Goal: Task Accomplishment & Management: Use online tool/utility

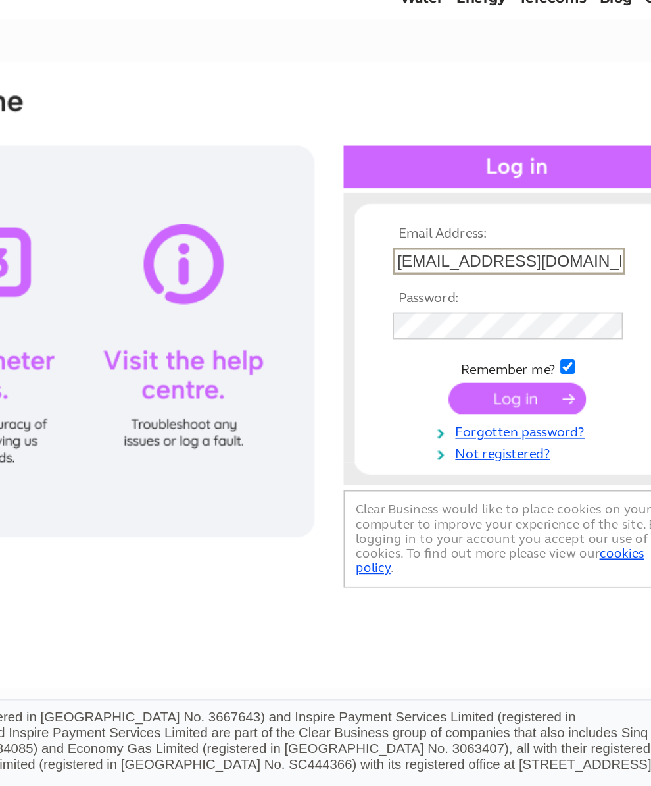
type input "idlh53@aol.com"
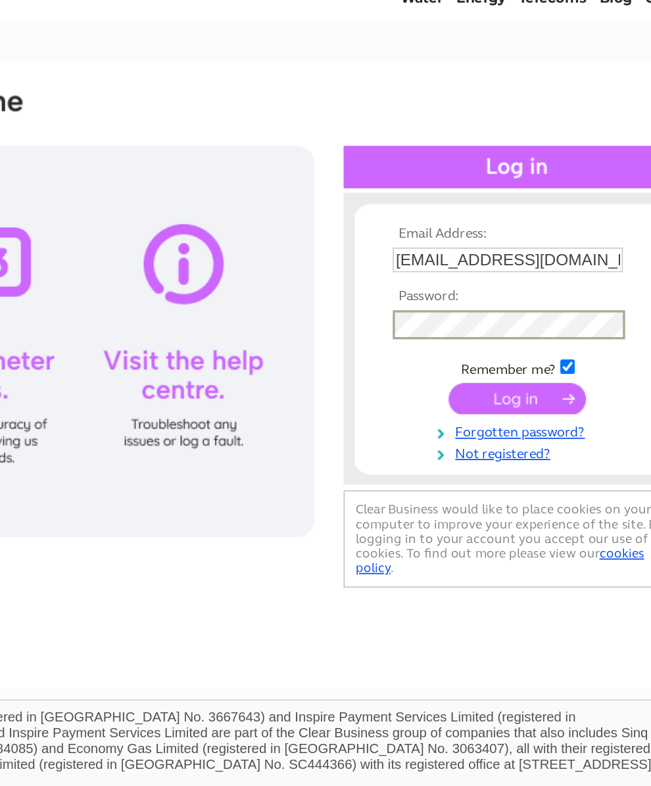
click at [496, 288] on input "submit" at bounding box center [536, 297] width 81 height 18
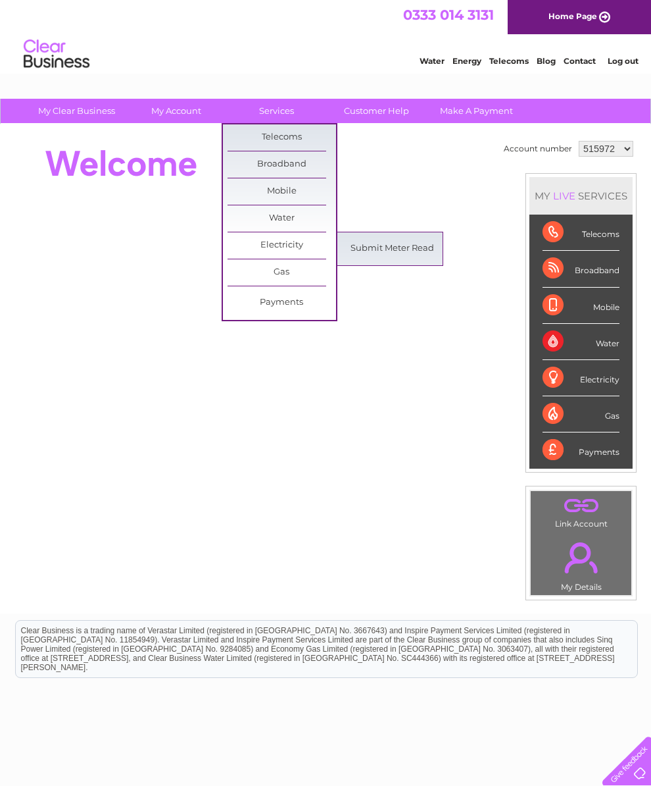
click at [625, 156] on select "515972 945804 1155110" at bounding box center [606, 149] width 55 height 16
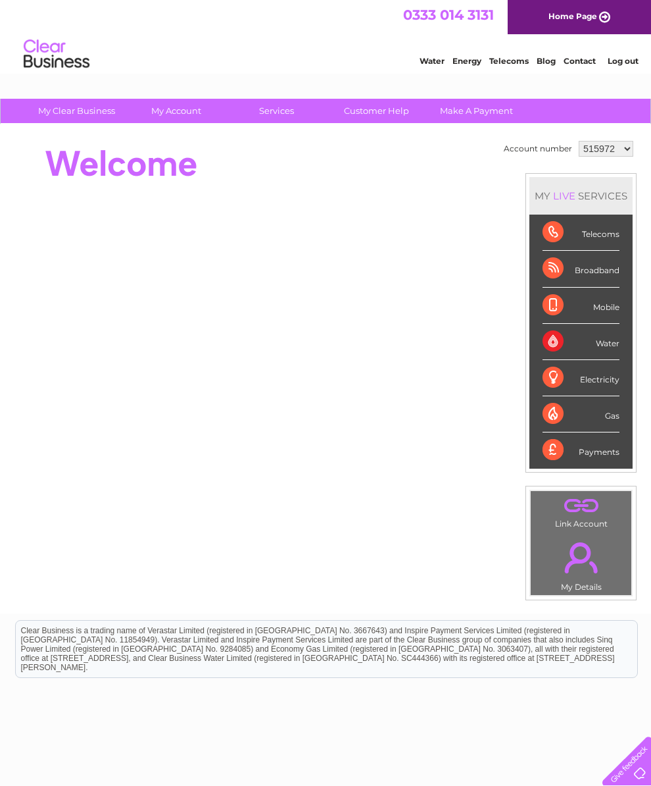
select select "945804"
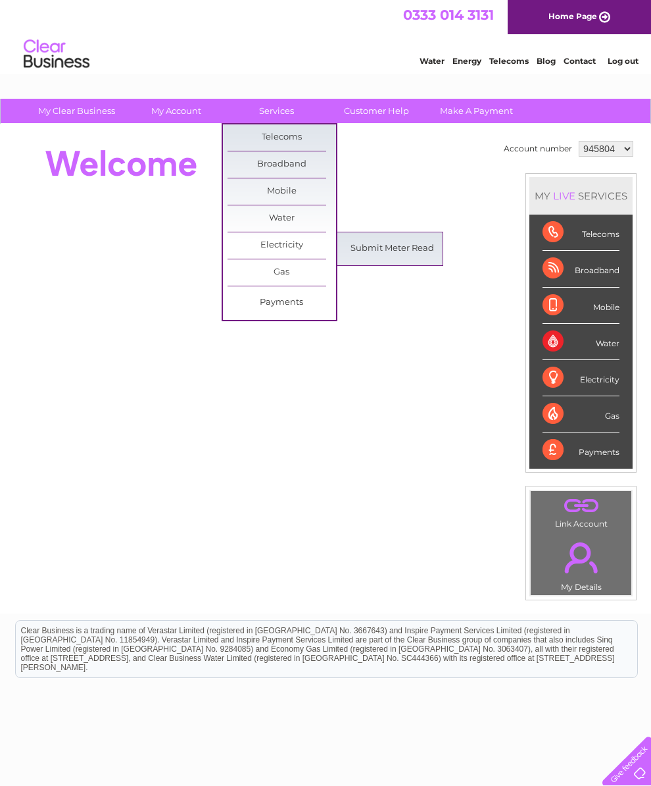
click at [399, 254] on link "Submit Meter Read" at bounding box center [392, 249] width 109 height 26
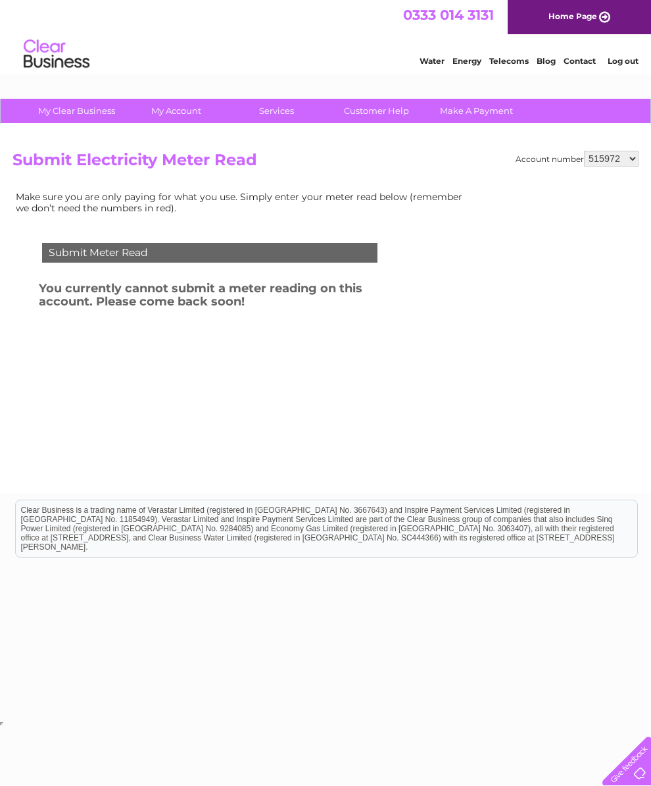
click at [625, 165] on select "515972 945804 1155110" at bounding box center [611, 159] width 55 height 16
select select "945804"
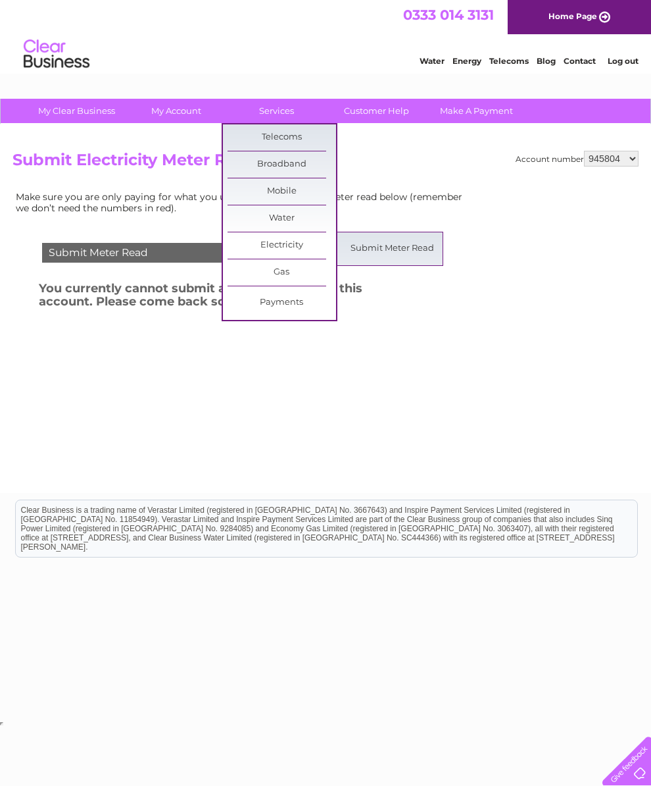
click at [405, 250] on link "Submit Meter Read" at bounding box center [392, 249] width 109 height 26
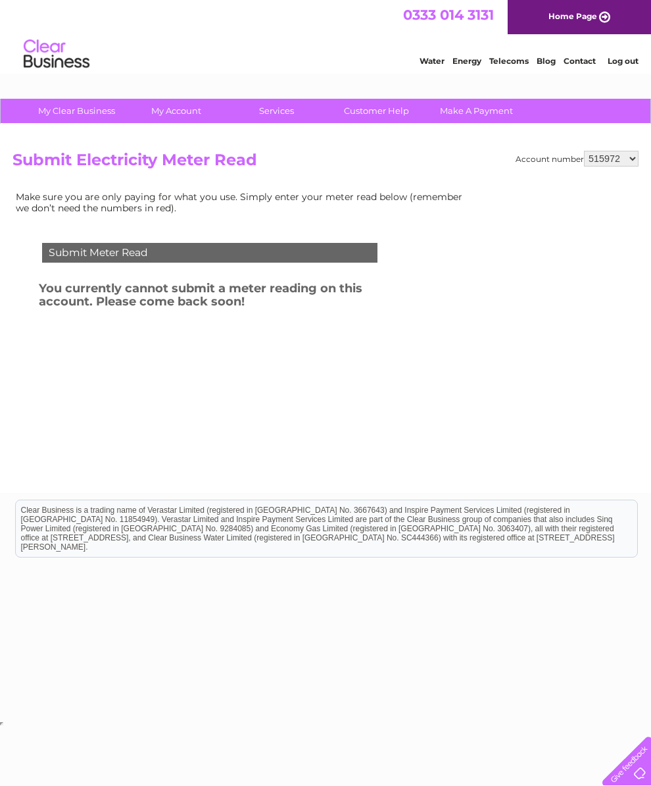
click at [623, 165] on select "515972 945804 1155110" at bounding box center [611, 159] width 55 height 16
select select "1155110"
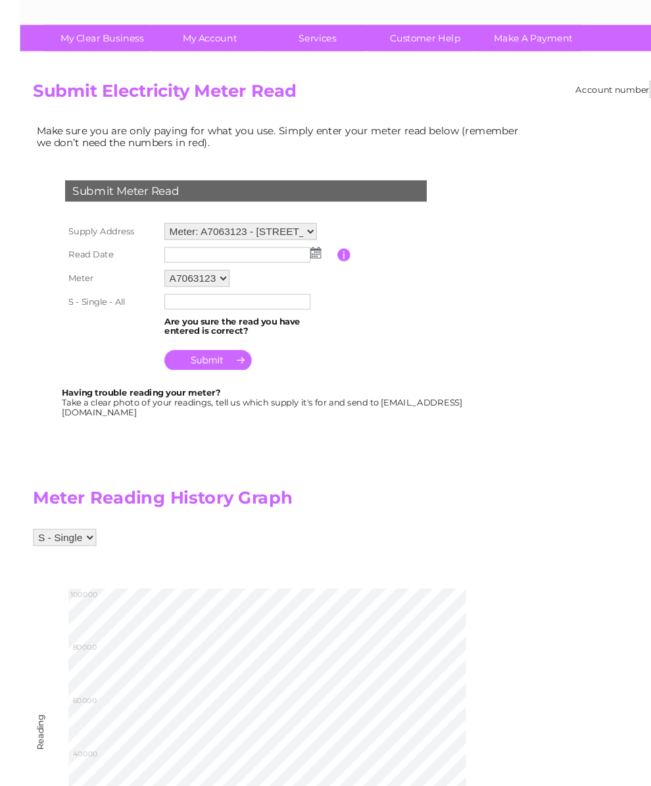
scroll to position [48, 0]
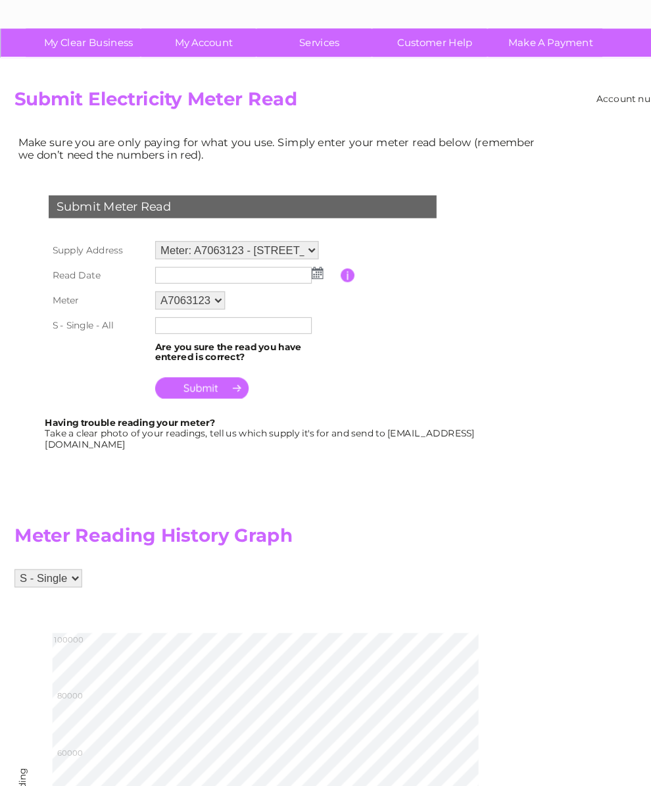
click at [274, 257] on img at bounding box center [275, 262] width 10 height 11
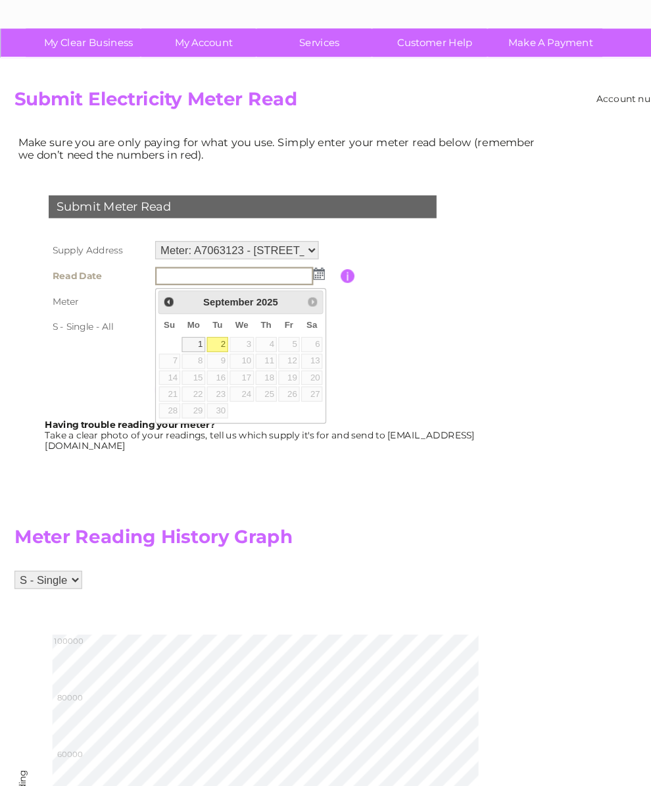
click at [168, 317] on link "1" at bounding box center [167, 323] width 20 height 13
type input "[DATE]"
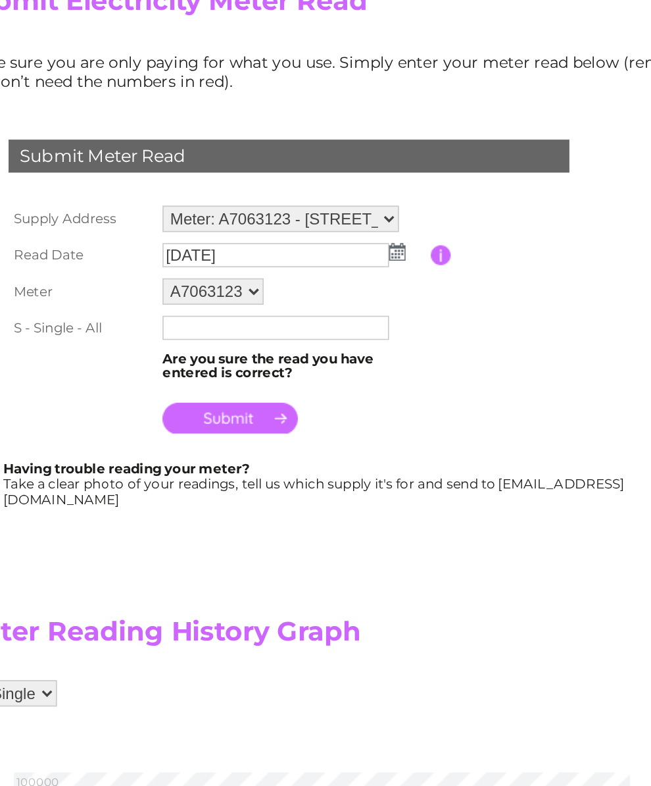
click at [134, 300] on input "text" at bounding box center [202, 307] width 136 height 14
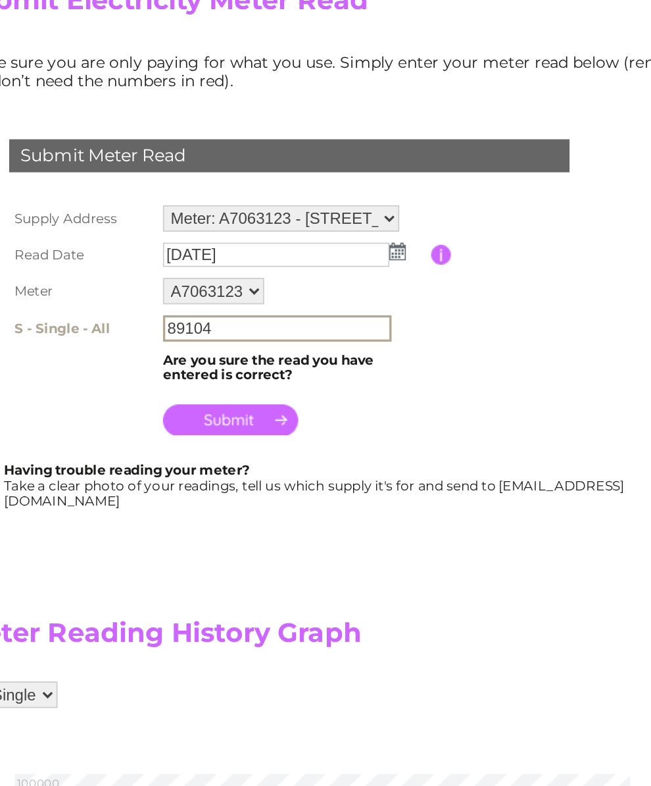
type input "89104"
click at [145, 353] on input "submit" at bounding box center [174, 362] width 81 height 18
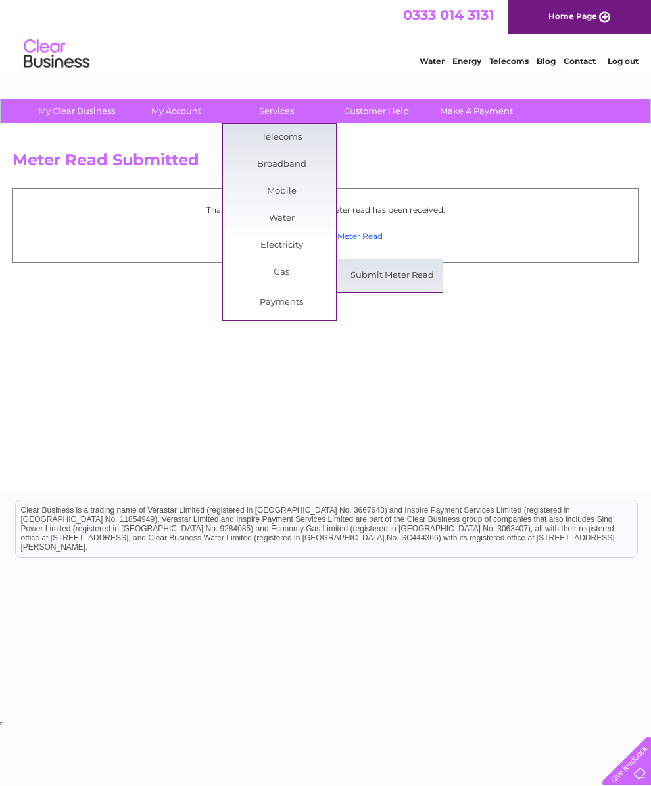
click at [407, 276] on link "Submit Meter Read" at bounding box center [392, 276] width 109 height 26
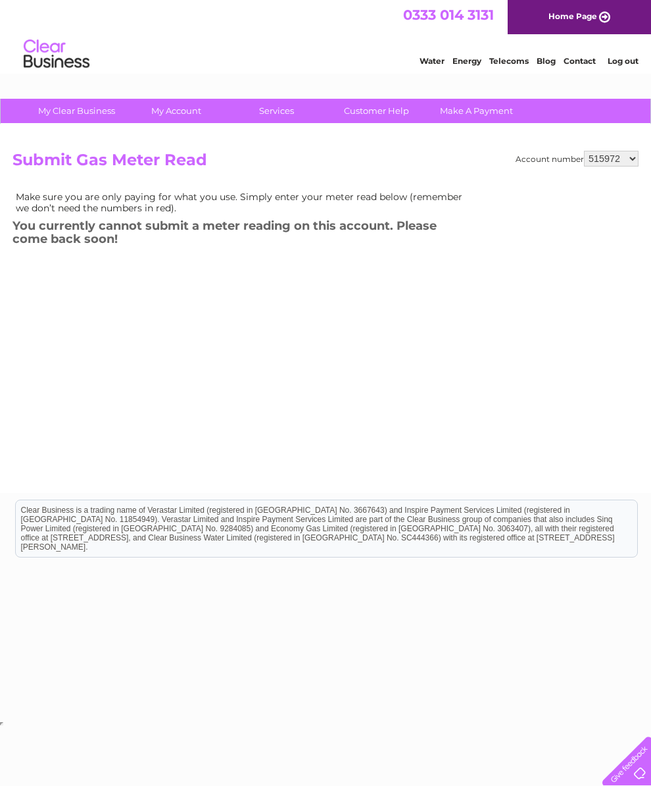
click at [621, 166] on select "515972 945804 1155110" at bounding box center [611, 159] width 55 height 16
select select "1155110"
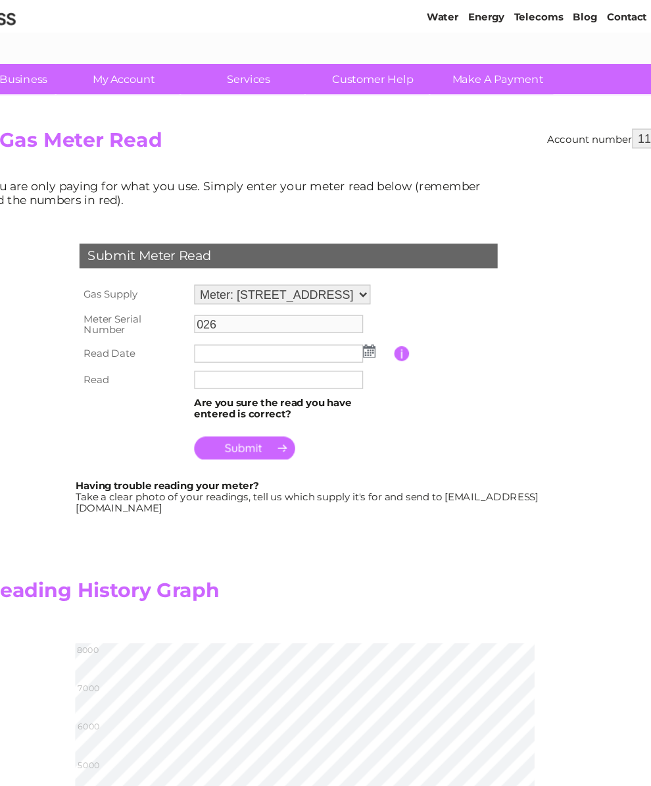
click at [369, 324] on img at bounding box center [374, 329] width 10 height 11
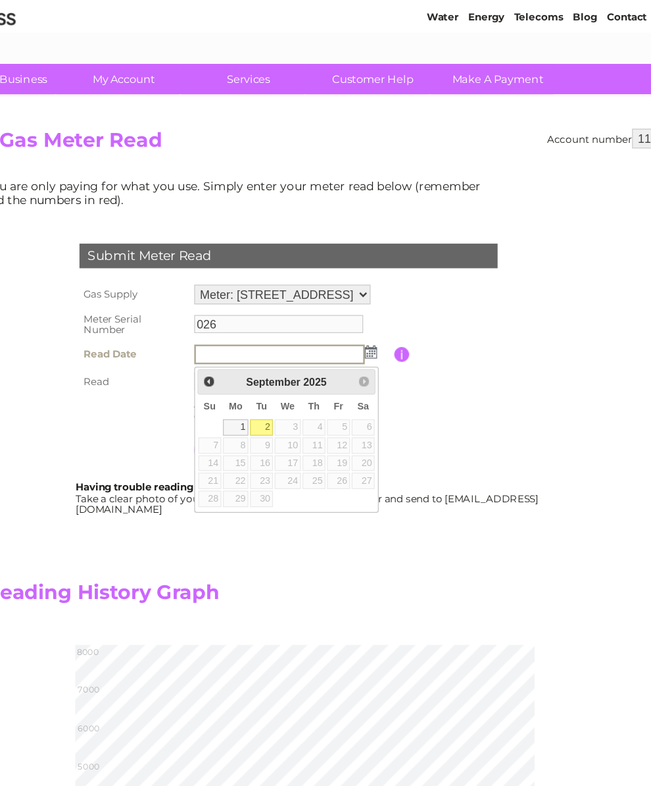
click at [256, 384] on link "1" at bounding box center [266, 390] width 20 height 13
type input "[DATE]"
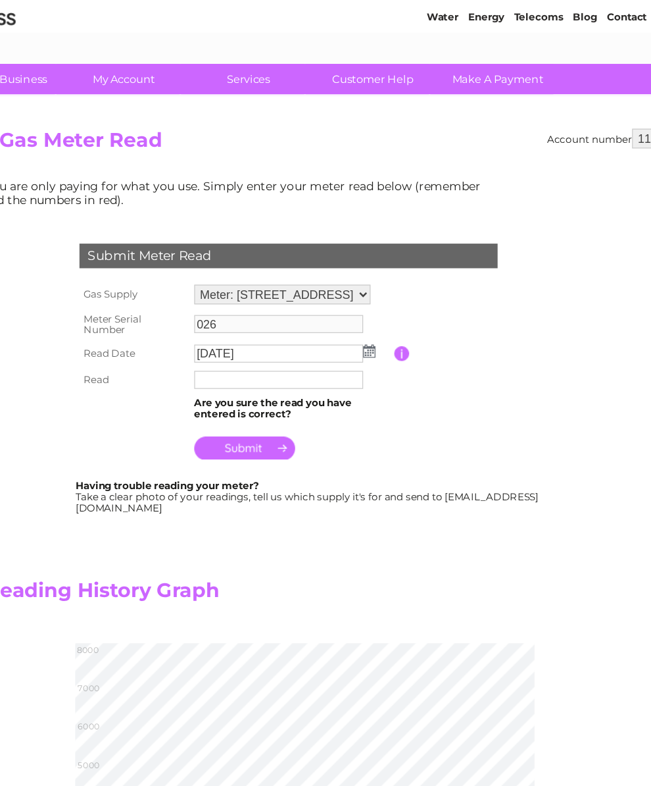
click at [233, 345] on input "text" at bounding box center [301, 352] width 136 height 14
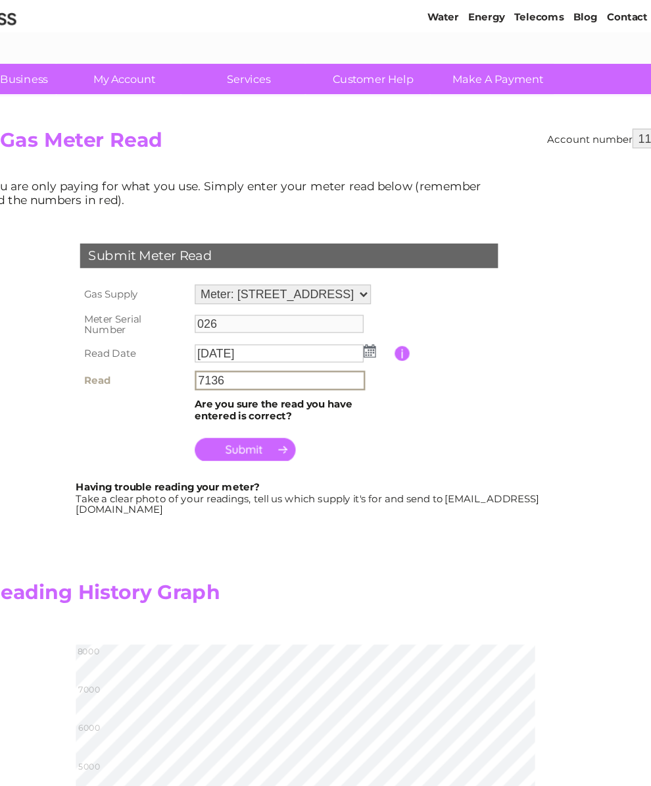
type input "7136"
click at [233, 399] on input "submit" at bounding box center [273, 408] width 81 height 18
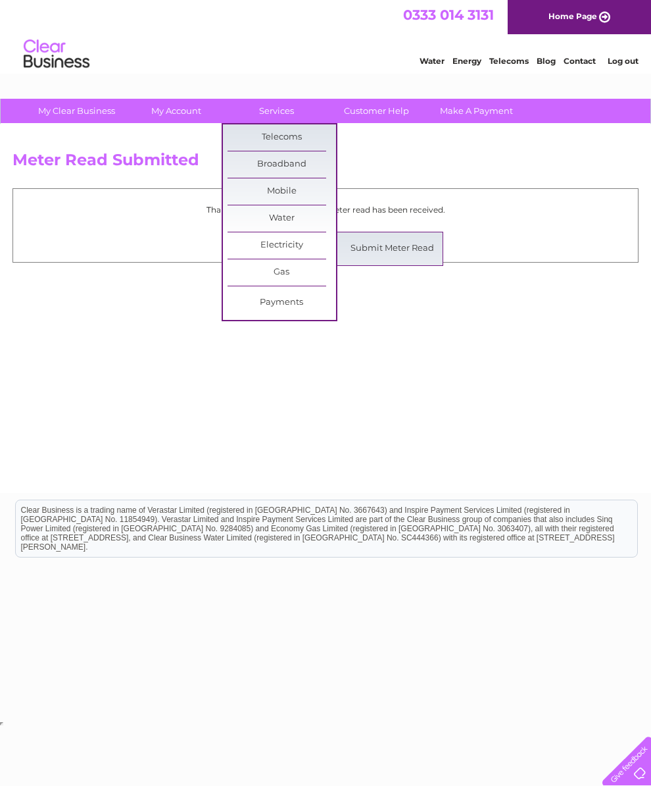
click at [413, 247] on link "Submit Meter Read" at bounding box center [392, 249] width 109 height 26
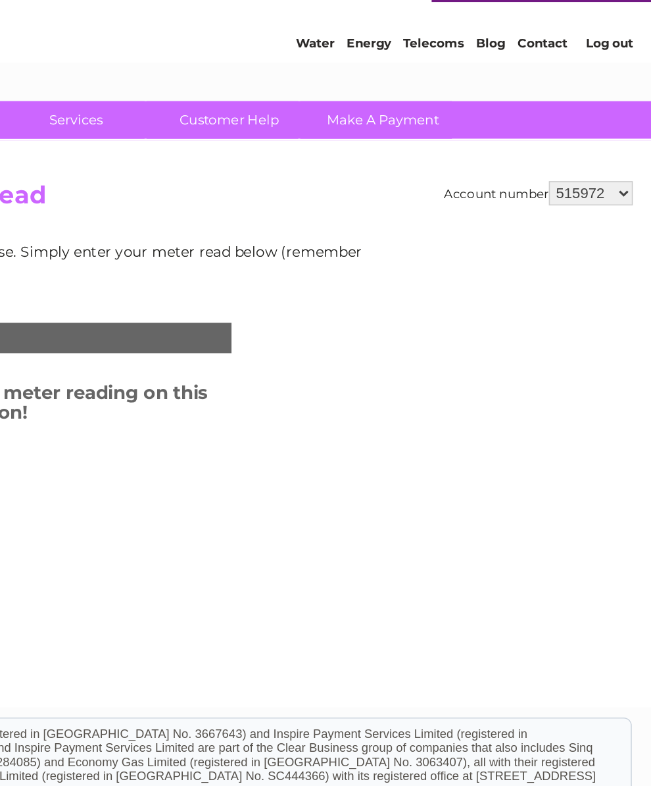
click at [584, 151] on select "515972 945804 1155110" at bounding box center [611, 159] width 55 height 16
select select "945804"
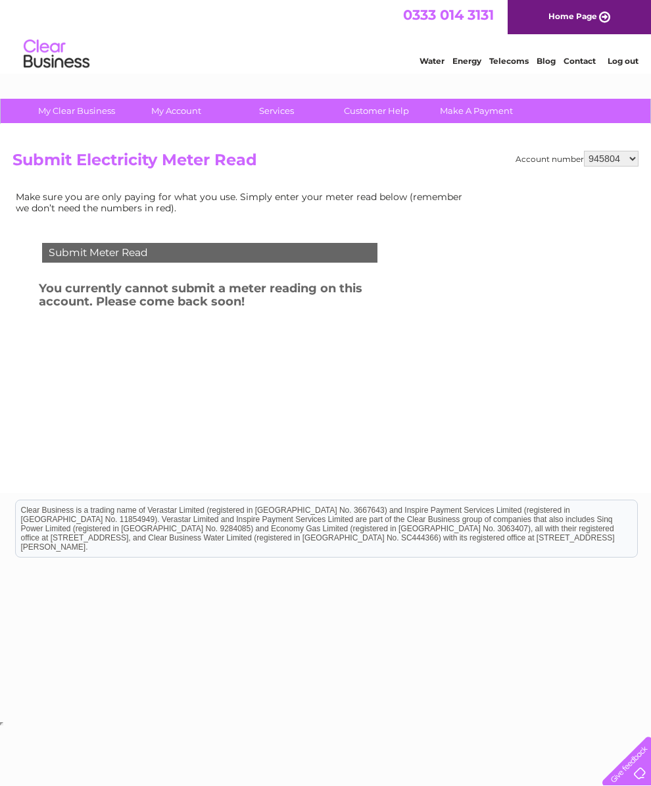
click at [290, 255] on div "Submit Meter Read" at bounding box center [210, 253] width 336 height 20
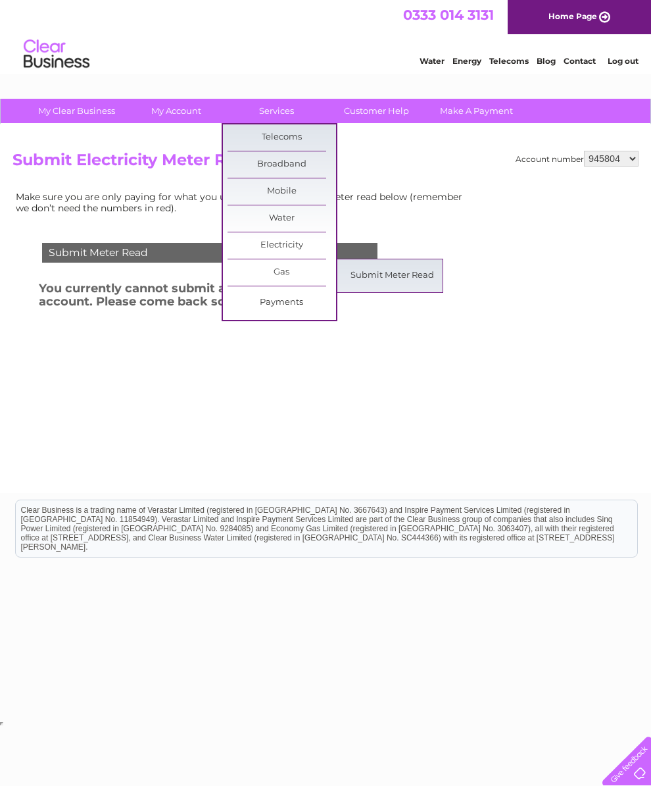
click at [403, 276] on link "Submit Meter Read" at bounding box center [392, 276] width 109 height 26
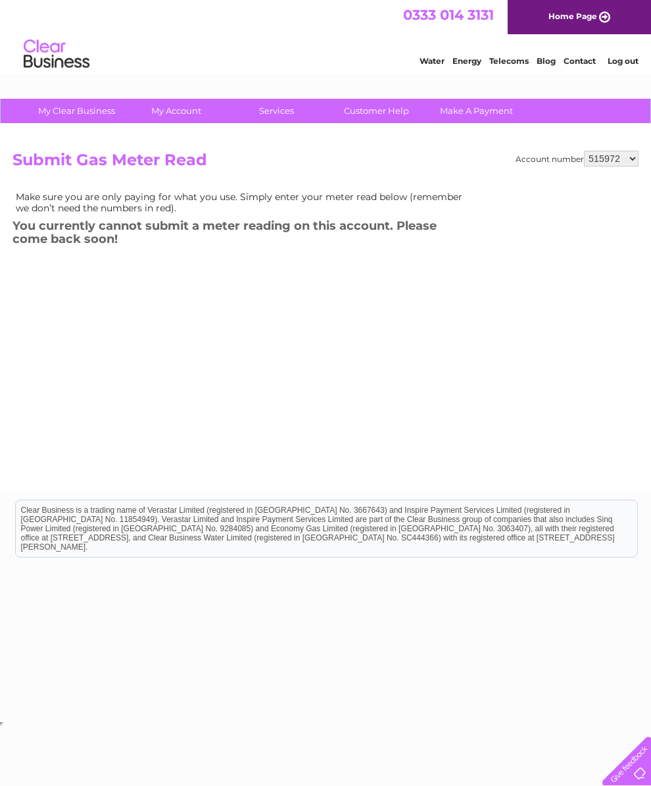
click at [615, 166] on select "515972 945804 1155110" at bounding box center [611, 159] width 55 height 16
select select "945804"
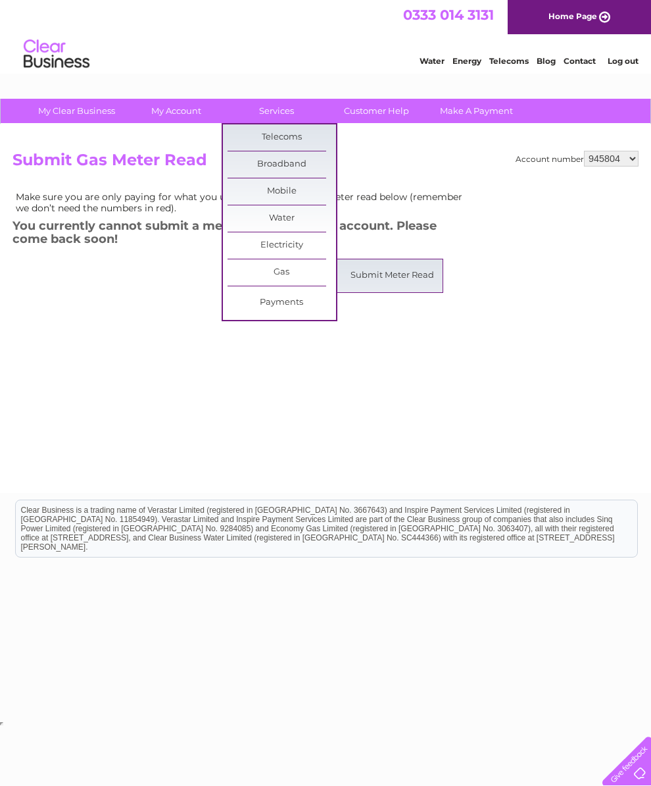
click at [404, 274] on link "Submit Meter Read" at bounding box center [392, 276] width 109 height 26
click at [618, 163] on select "515972 945804 1155110" at bounding box center [611, 159] width 55 height 16
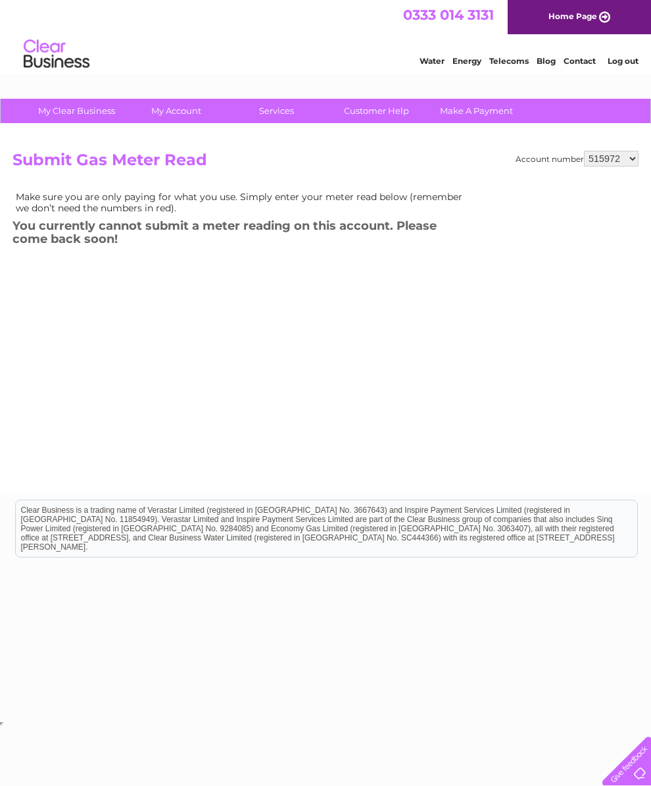
select select "945804"
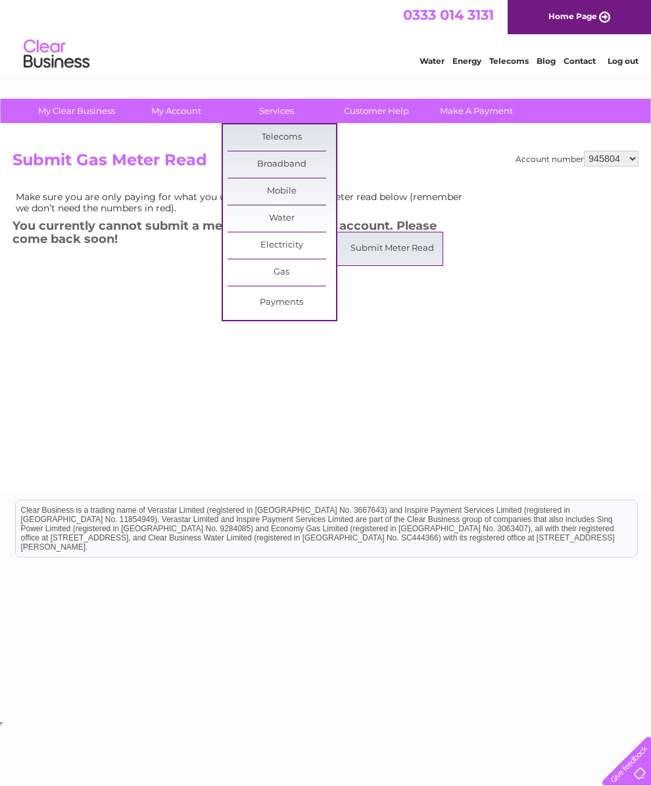
click at [412, 246] on link "Submit Meter Read" at bounding box center [392, 249] width 109 height 26
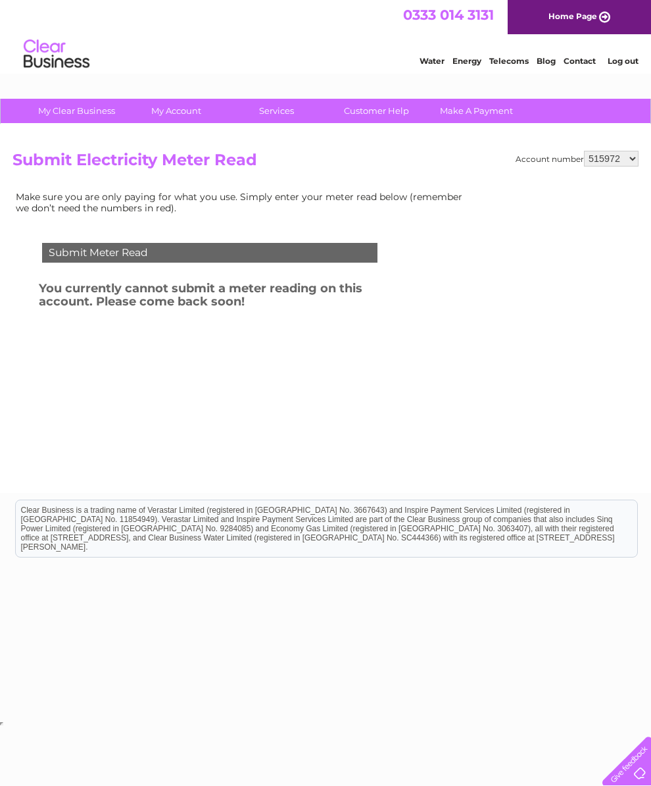
click at [637, 155] on select "515972 945804 1155110" at bounding box center [611, 159] width 55 height 16
select select "945804"
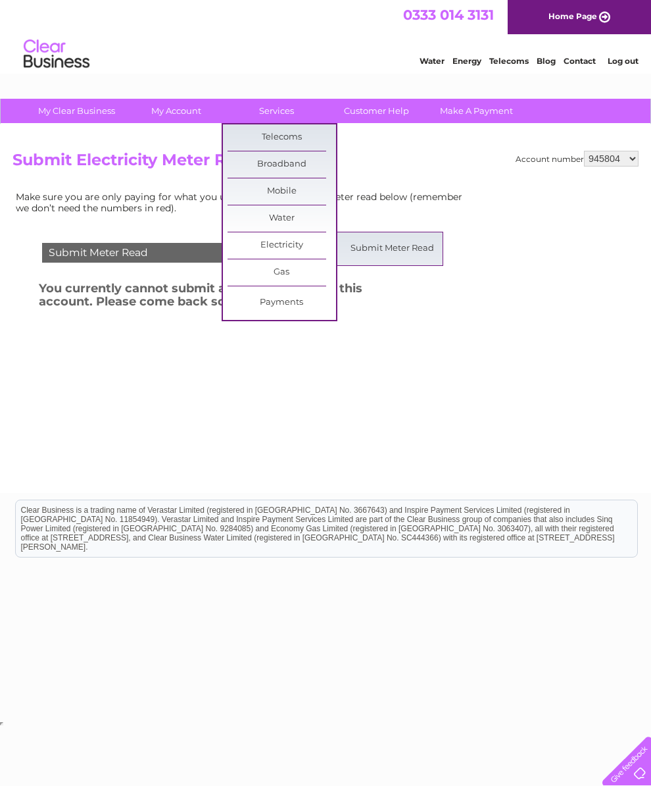
click at [397, 249] on link "Submit Meter Read" at bounding box center [392, 249] width 109 height 26
